Goal: Browse casually: Explore the website without a specific task or goal

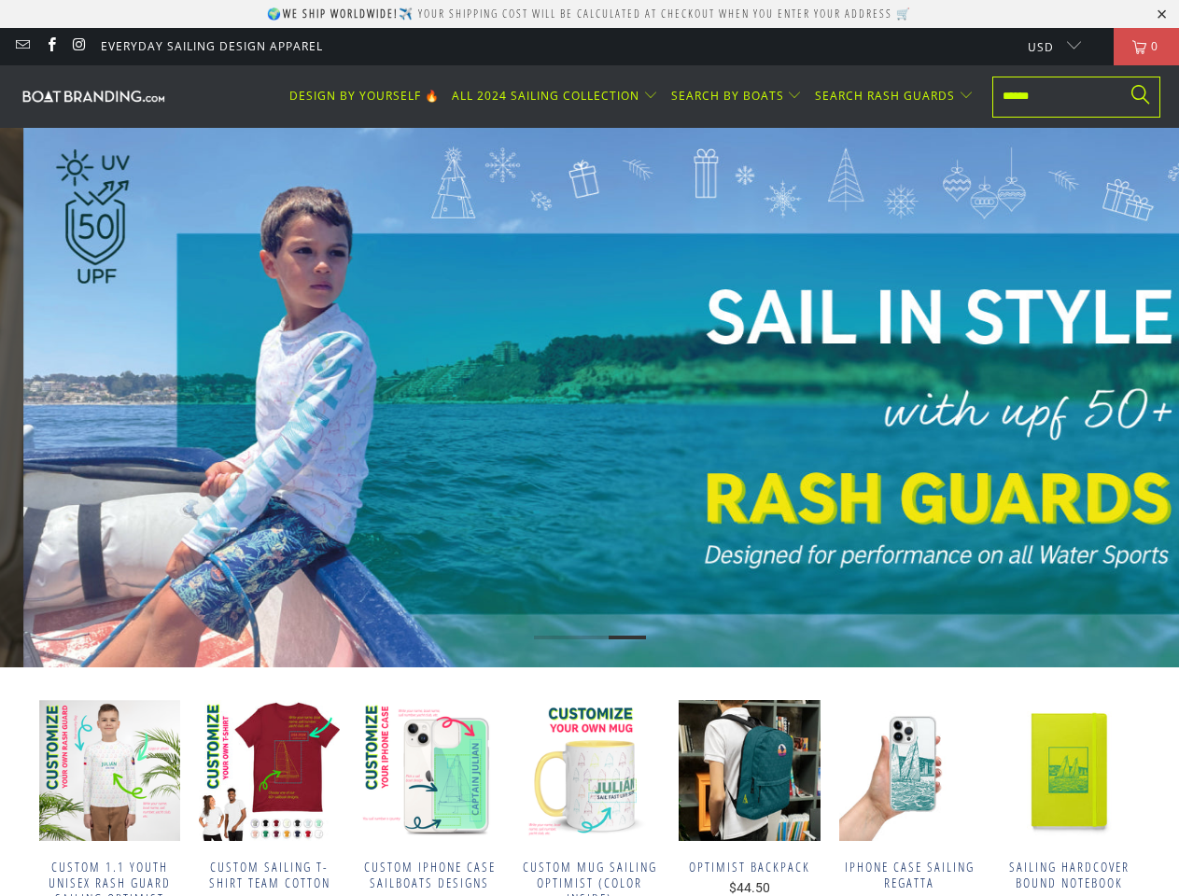
click at [589, 448] on link "SEE MORE RASH GUARD 🔥" at bounding box center [613, 430] width 267 height 41
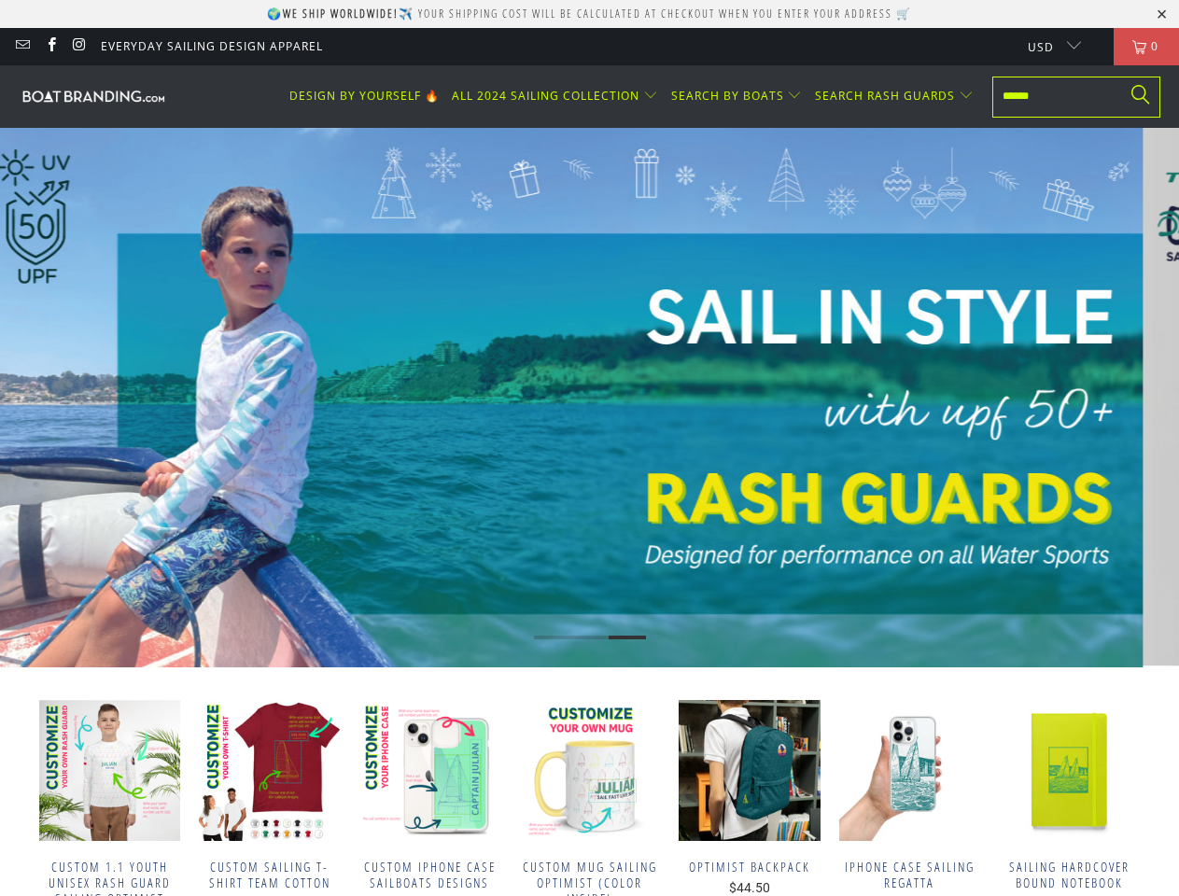
click at [589, 448] on link "SEE MORE RASH GUARD 🔥" at bounding box center [553, 430] width 267 height 41
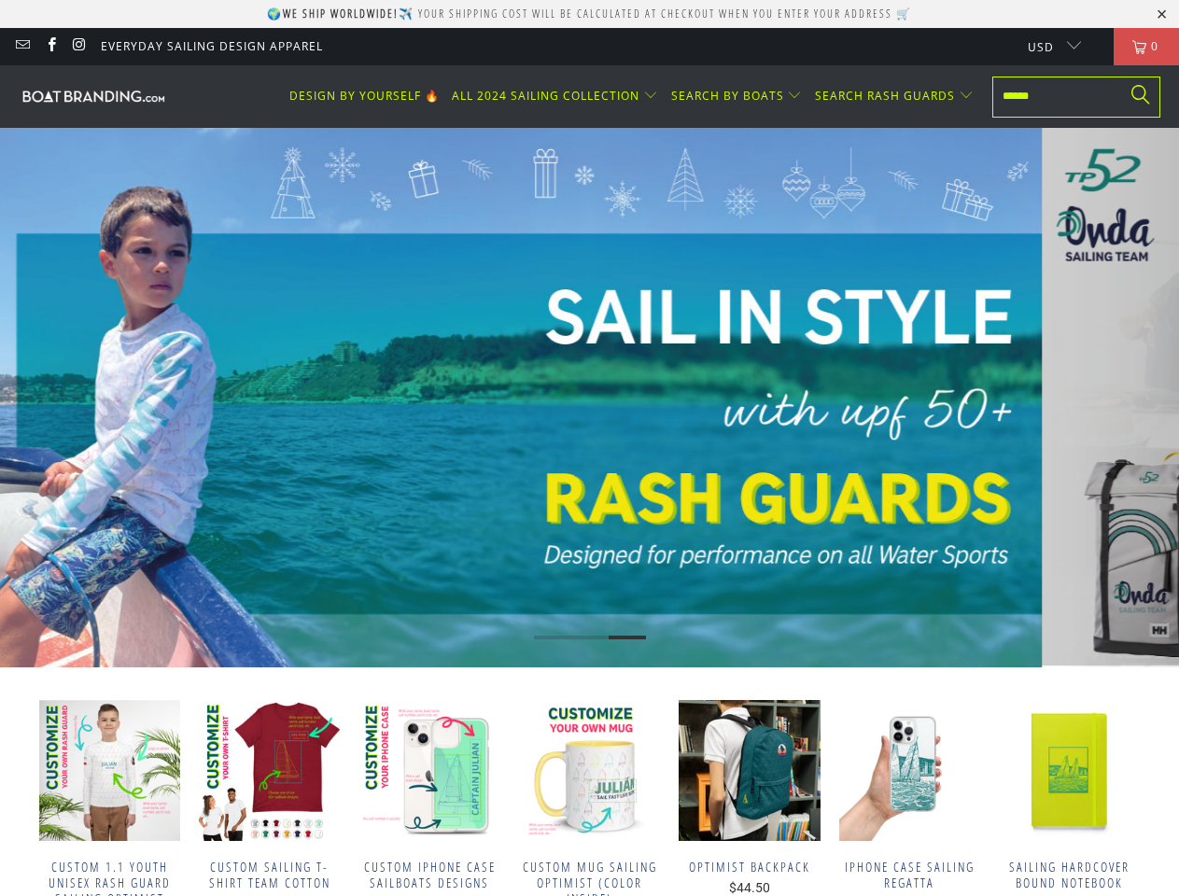
click at [589, 14] on p "🌍 We ship worldwide! ✈️ Your shipping cost will be calculated at checkout when …" at bounding box center [589, 14] width 645 height 16
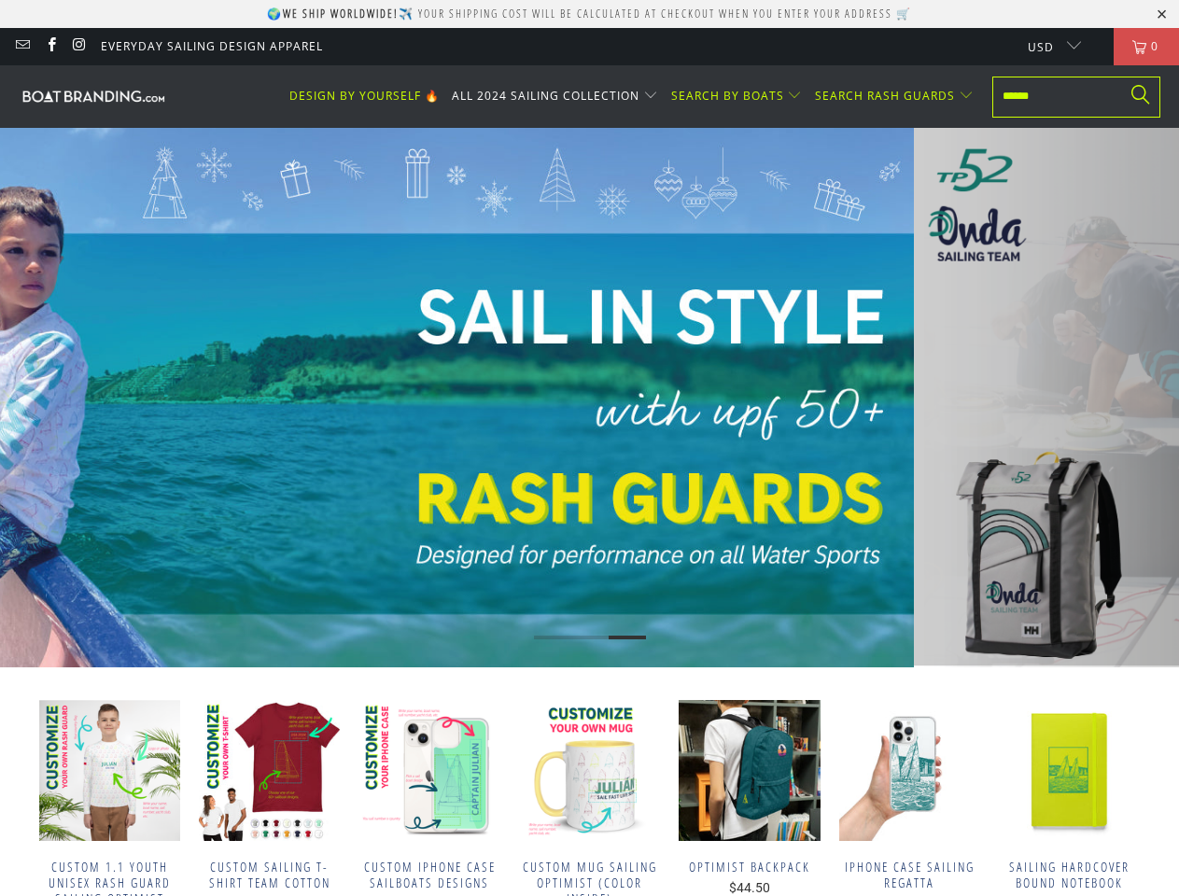
click at [560, 96] on span "ALL 2024 SAILING COLLECTION" at bounding box center [546, 96] width 188 height 16
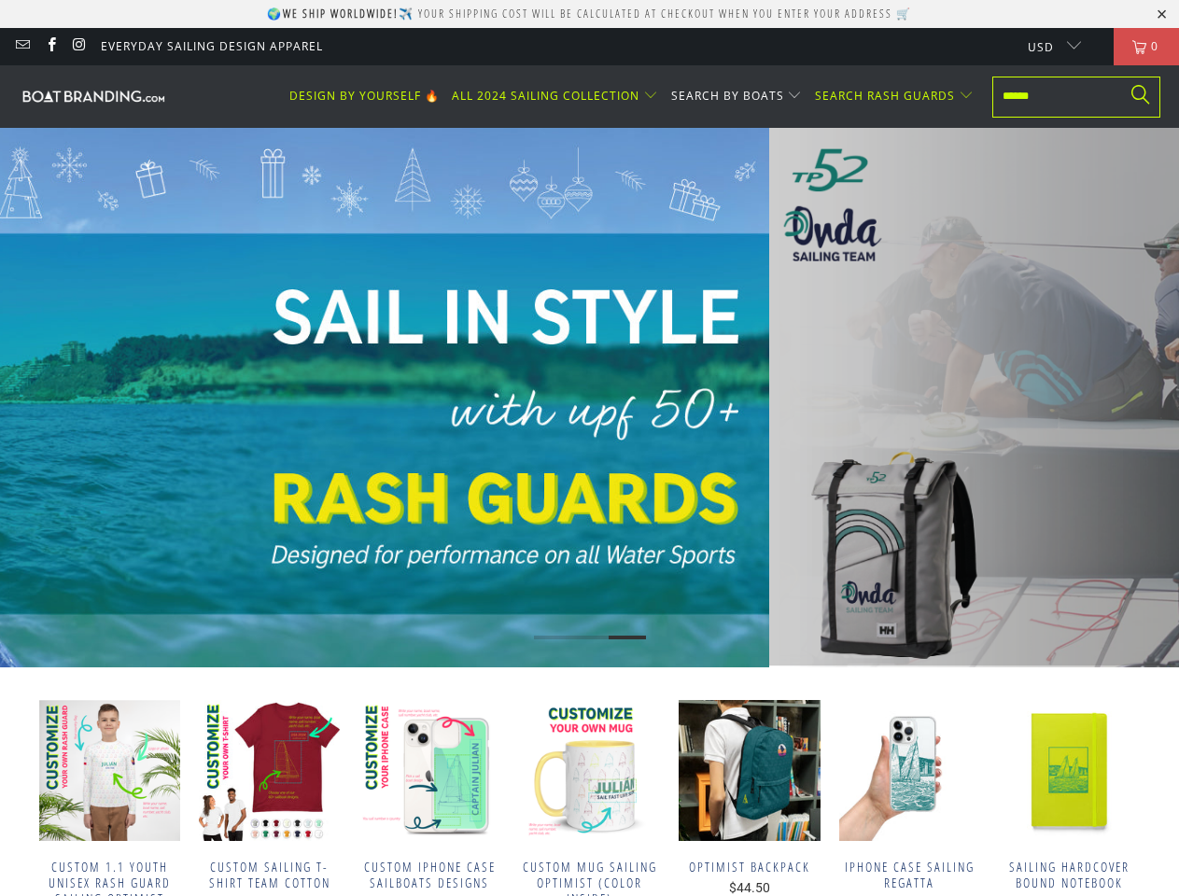
click at [740, 96] on span "SEARCH BY BOATS" at bounding box center [727, 96] width 113 height 16
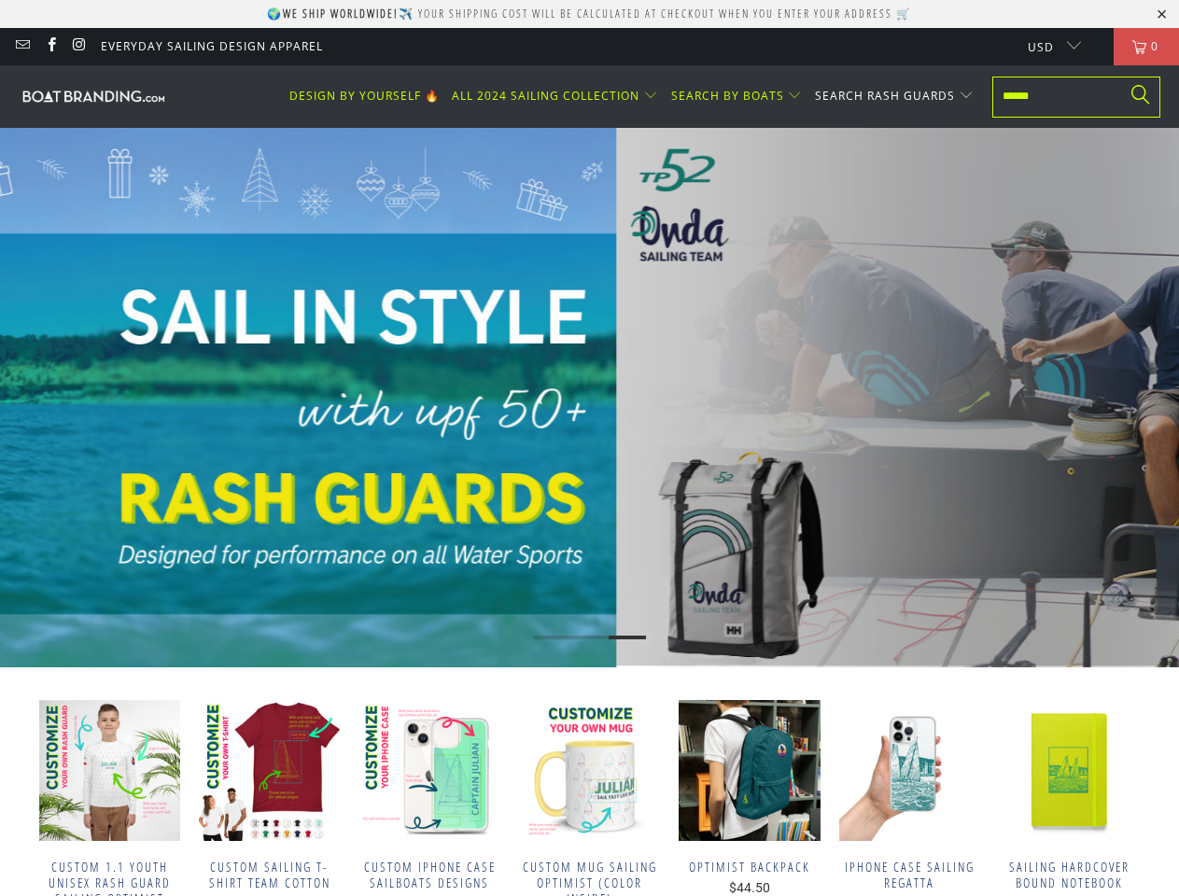
click at [895, 96] on span "SEARCH RASH GUARDS" at bounding box center [885, 96] width 140 height 16
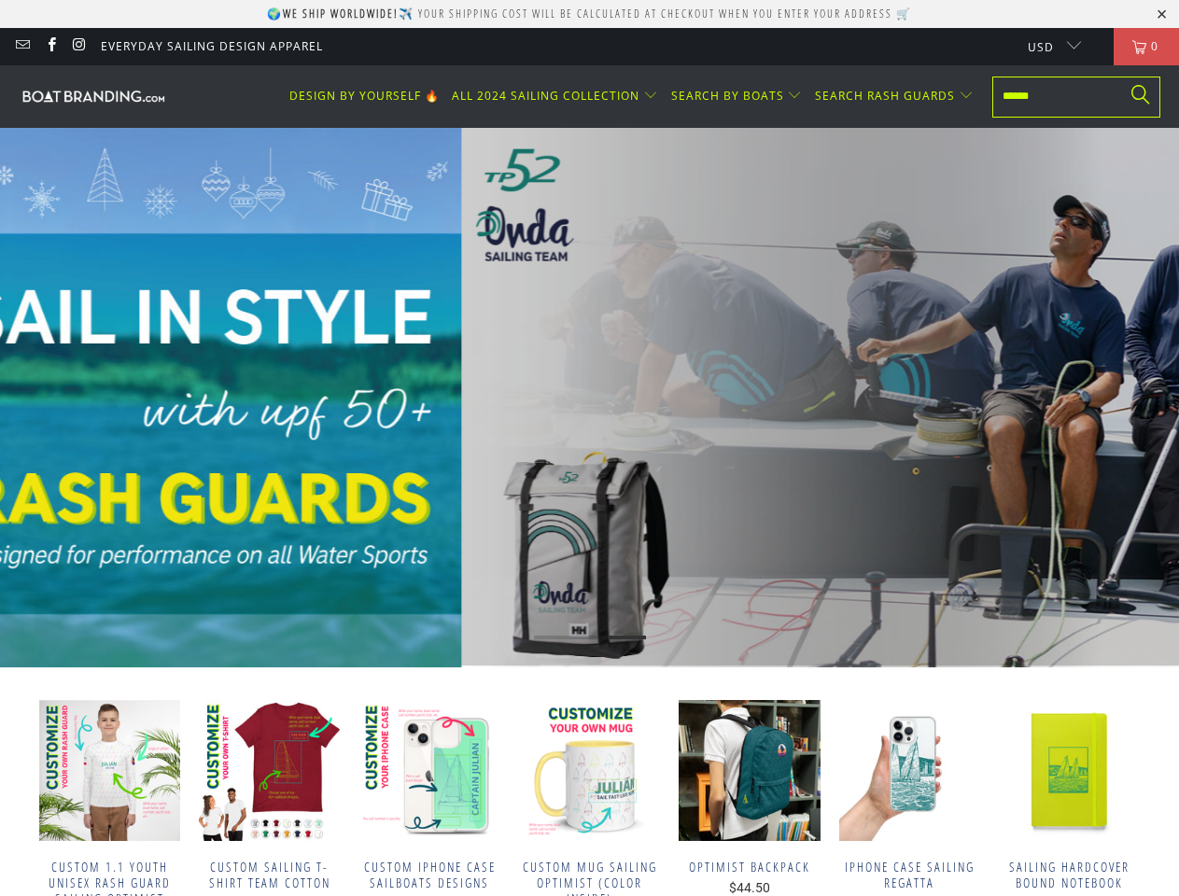
click at [631, 398] on p "We gear up elite TP52 teams" at bounding box center [872, 386] width 482 height 147
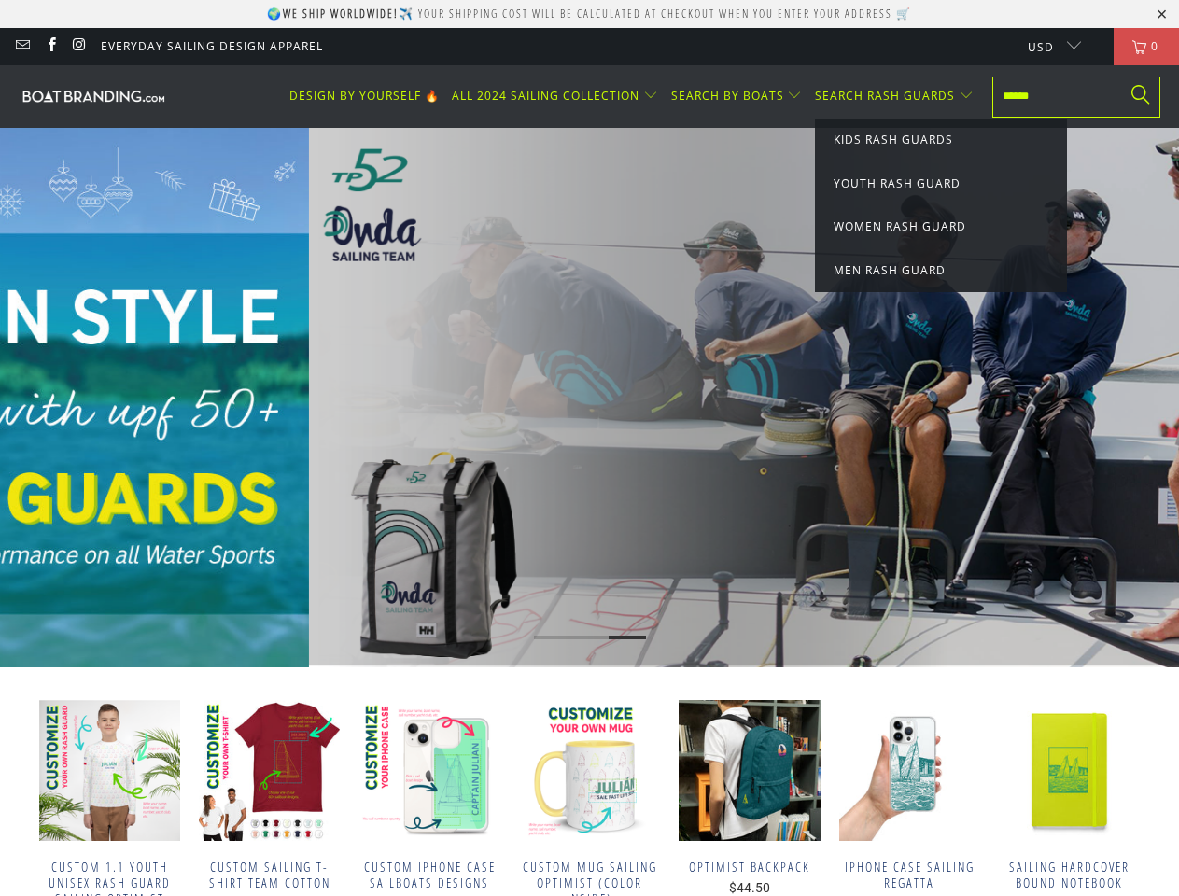
click at [29, 398] on icon "Previous" at bounding box center [28, 398] width 35 height 324
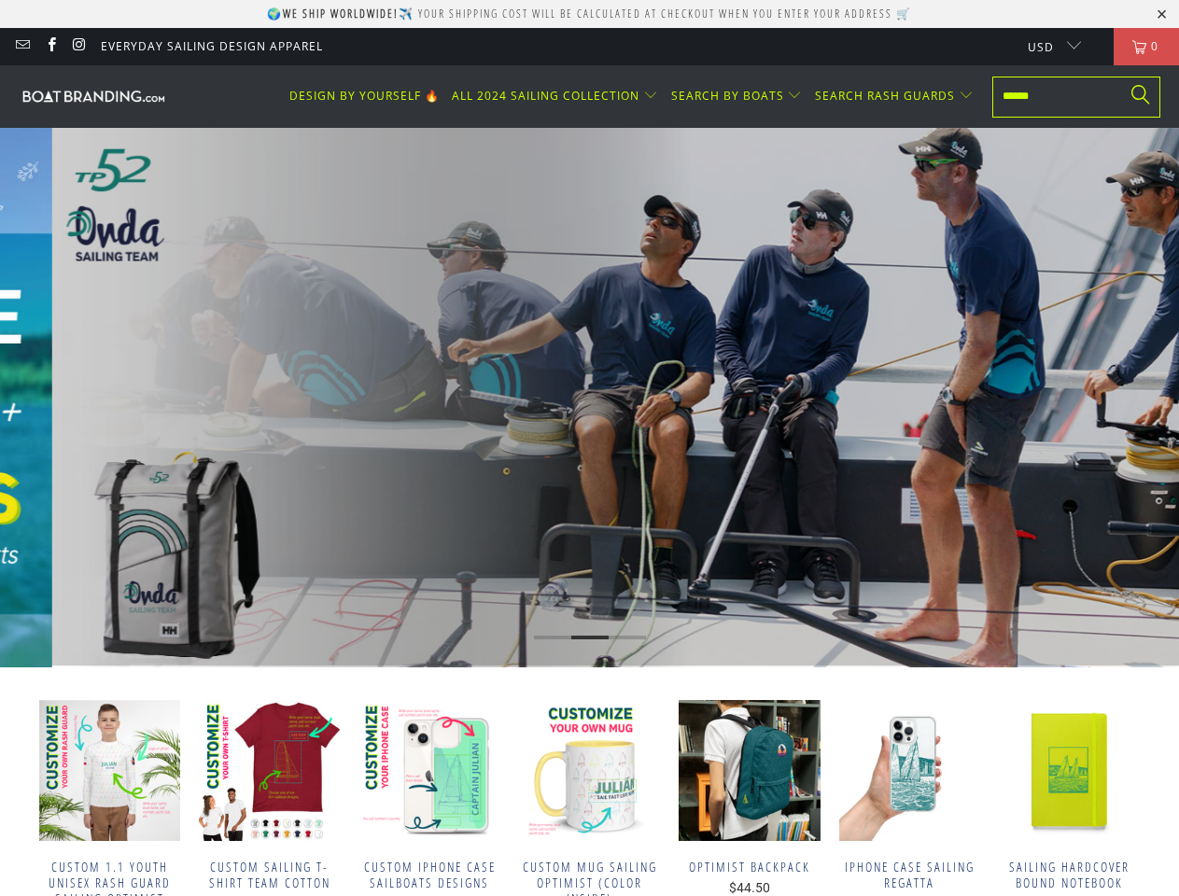
click at [1150, 398] on icon "Next" at bounding box center [1149, 398] width 35 height 324
